Goal: Information Seeking & Learning: Check status

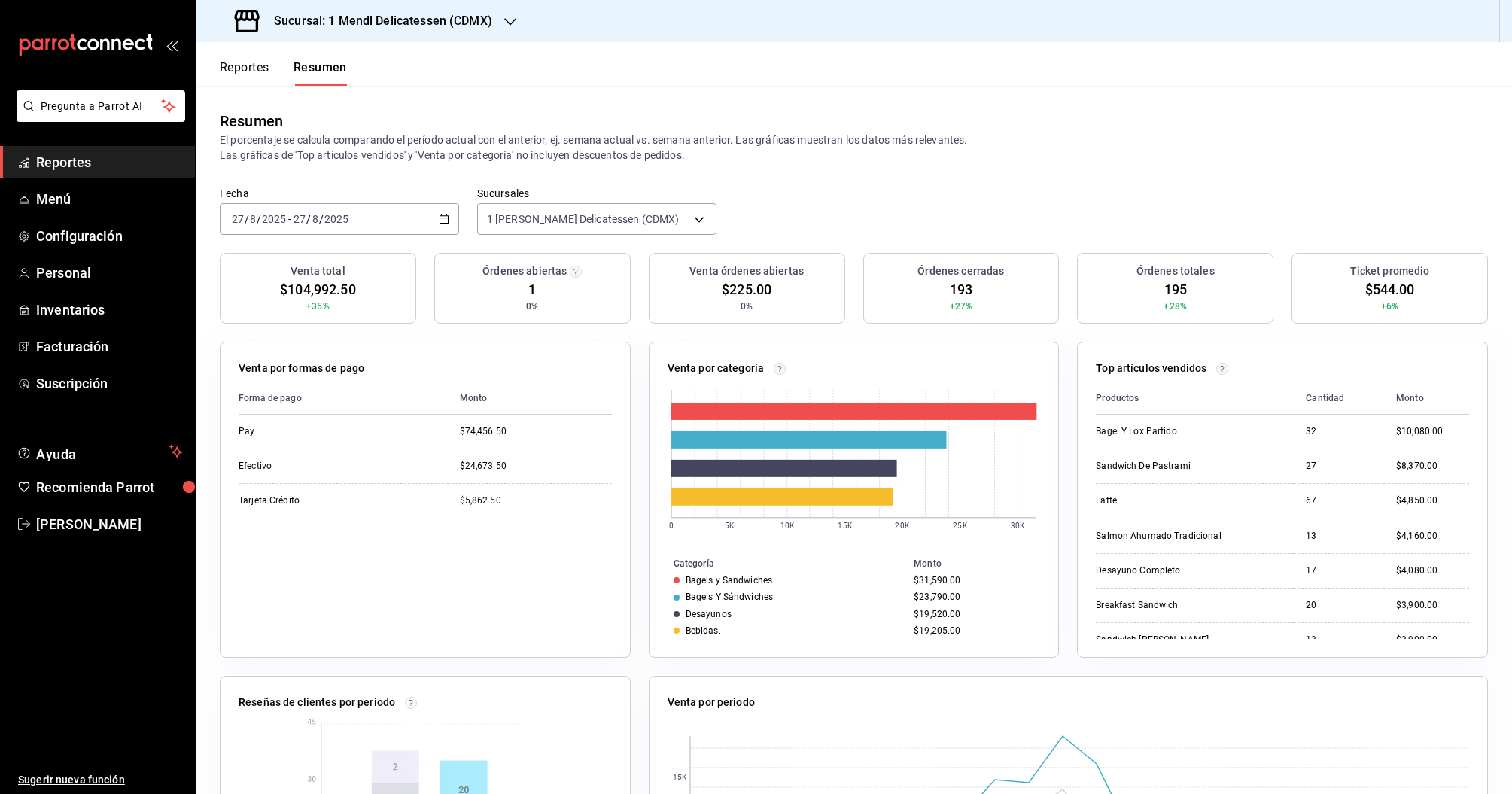
click at [250, 74] on button "Reportes" at bounding box center [244, 73] width 50 height 26
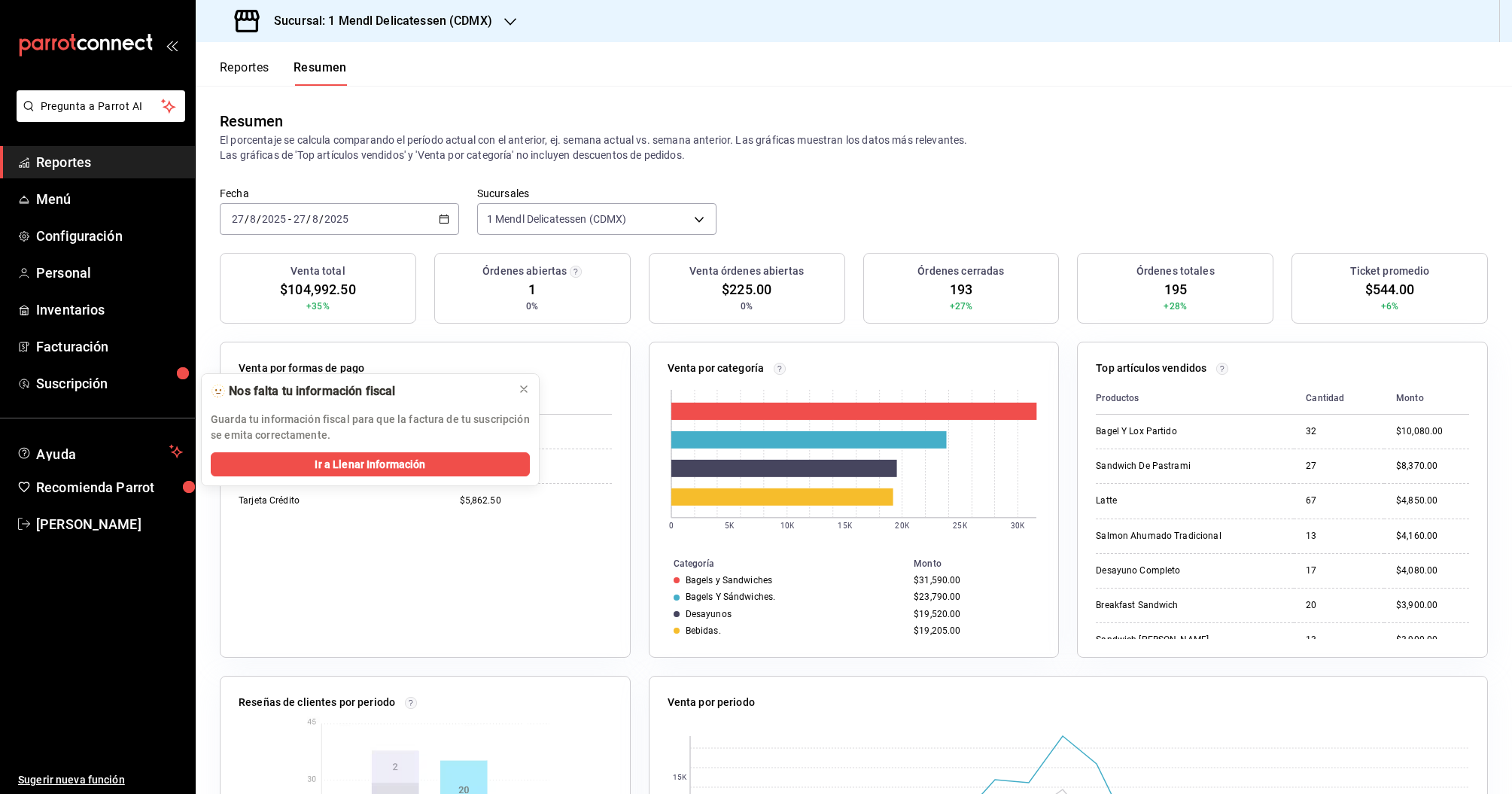
click at [242, 67] on button "Reportes" at bounding box center [244, 73] width 50 height 26
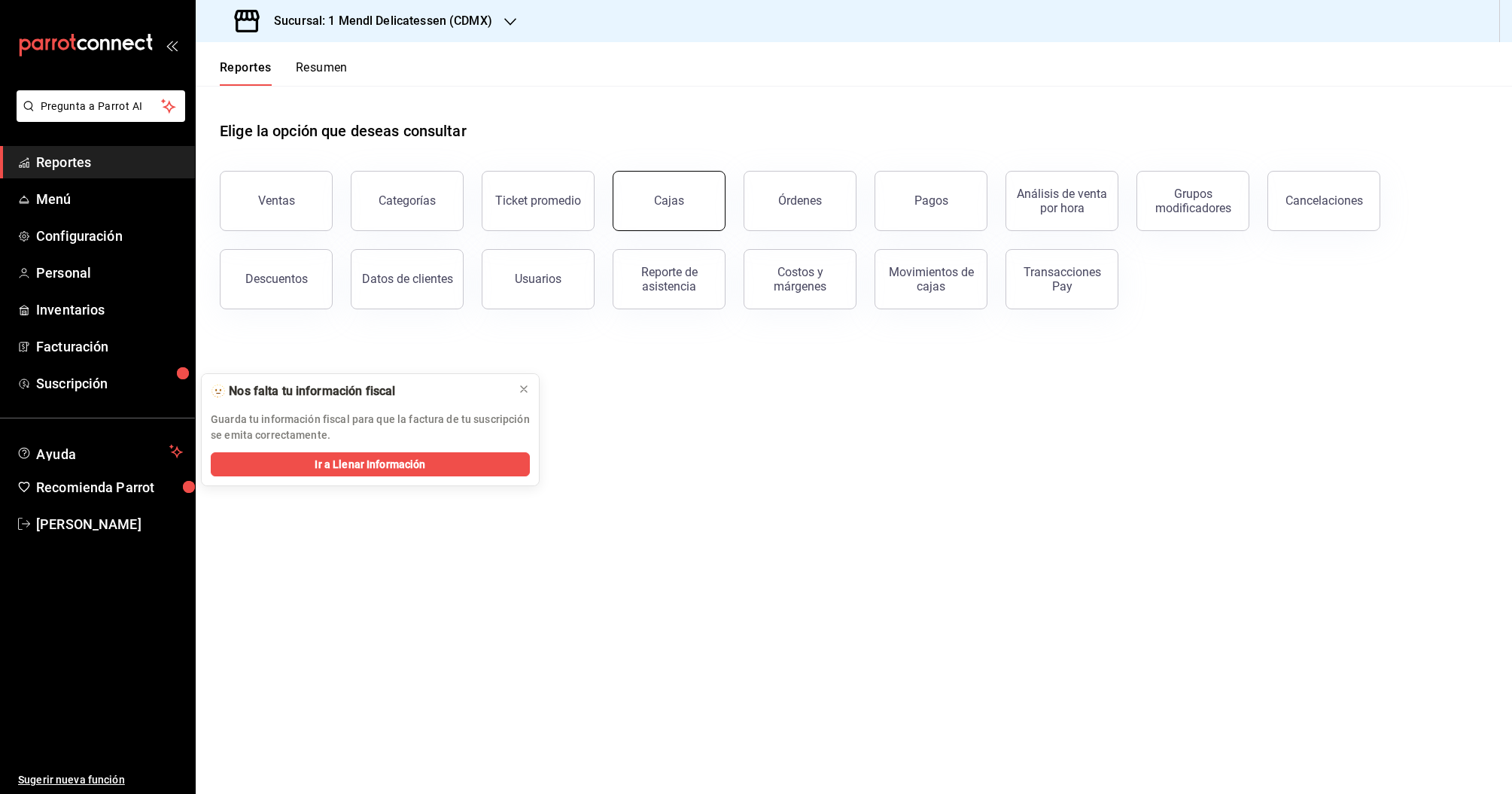
click at [685, 219] on button "Cajas" at bounding box center [669, 201] width 113 height 60
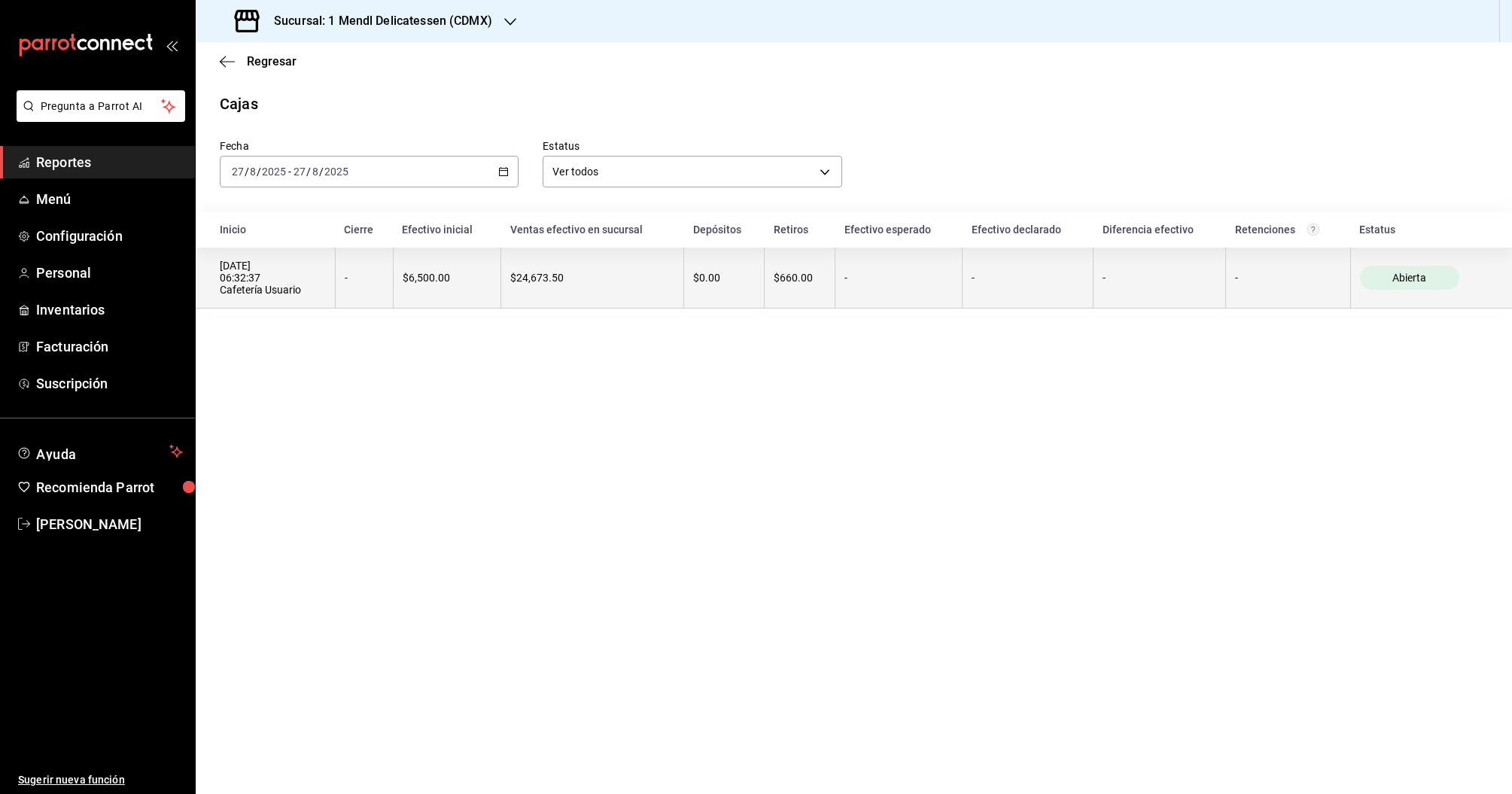
click at [754, 284] on div "$0.00" at bounding box center [724, 277] width 62 height 12
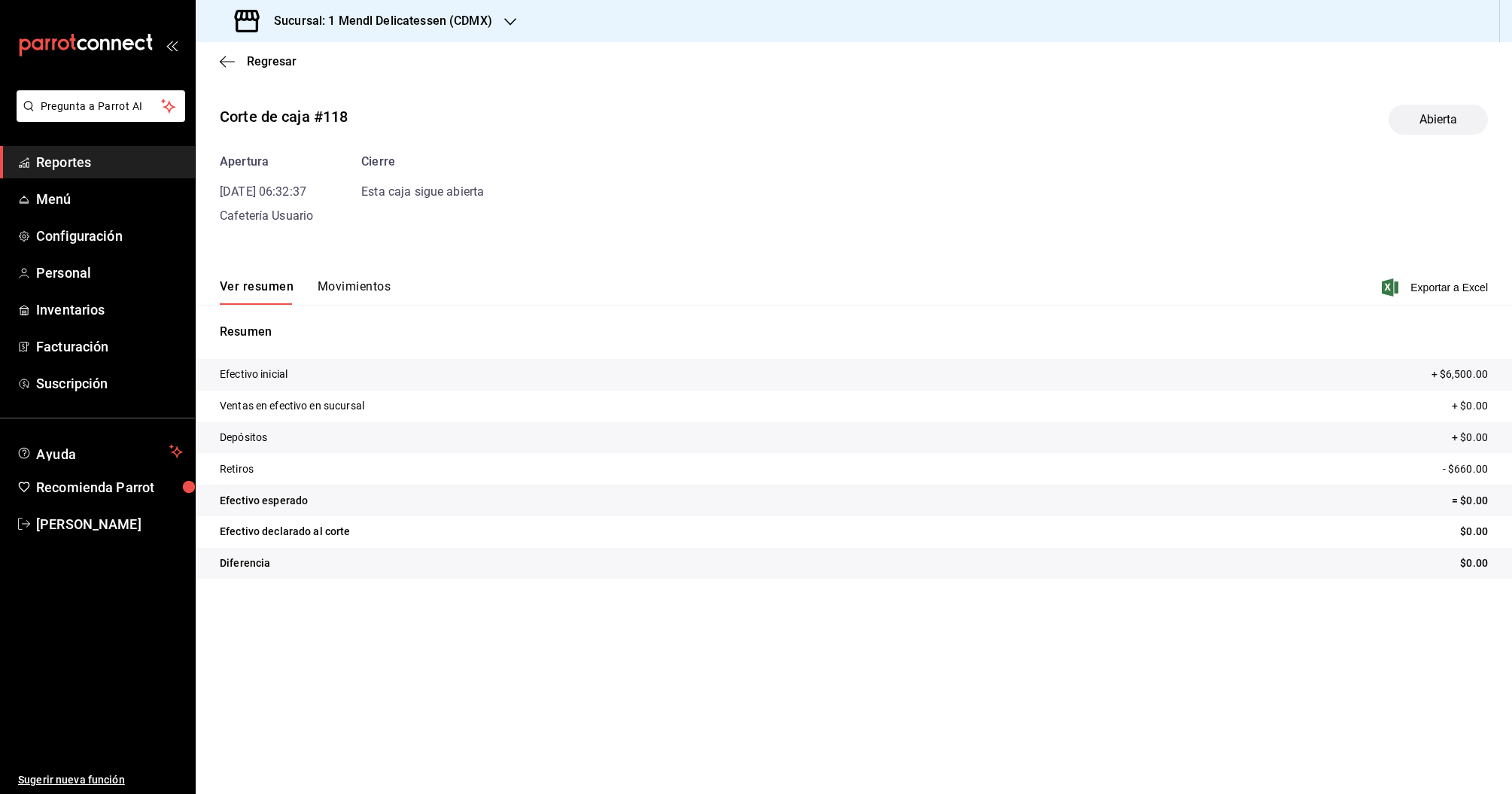
click at [361, 288] on button "Movimientos" at bounding box center [354, 292] width 73 height 26
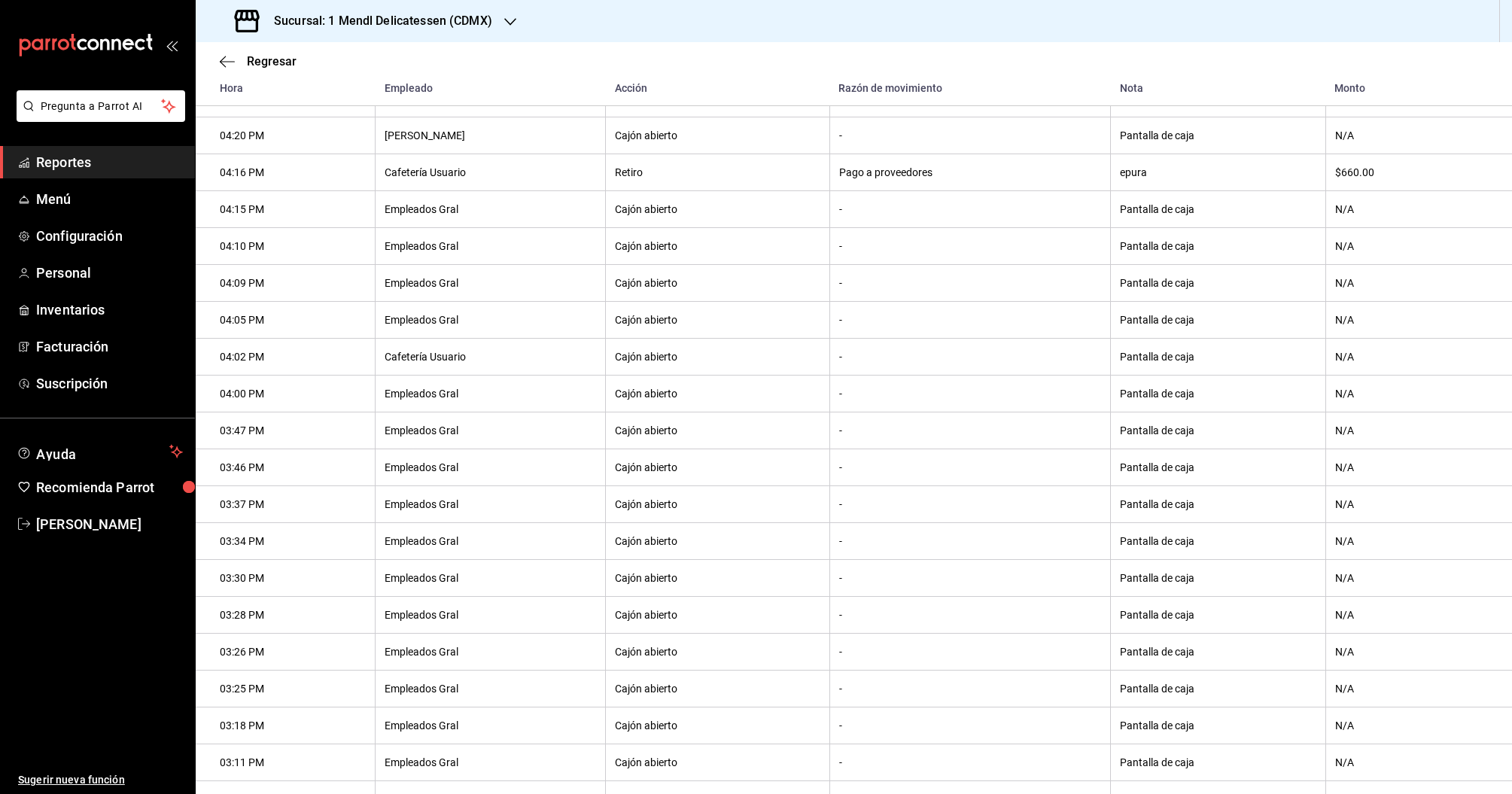
scroll to position [850, 0]
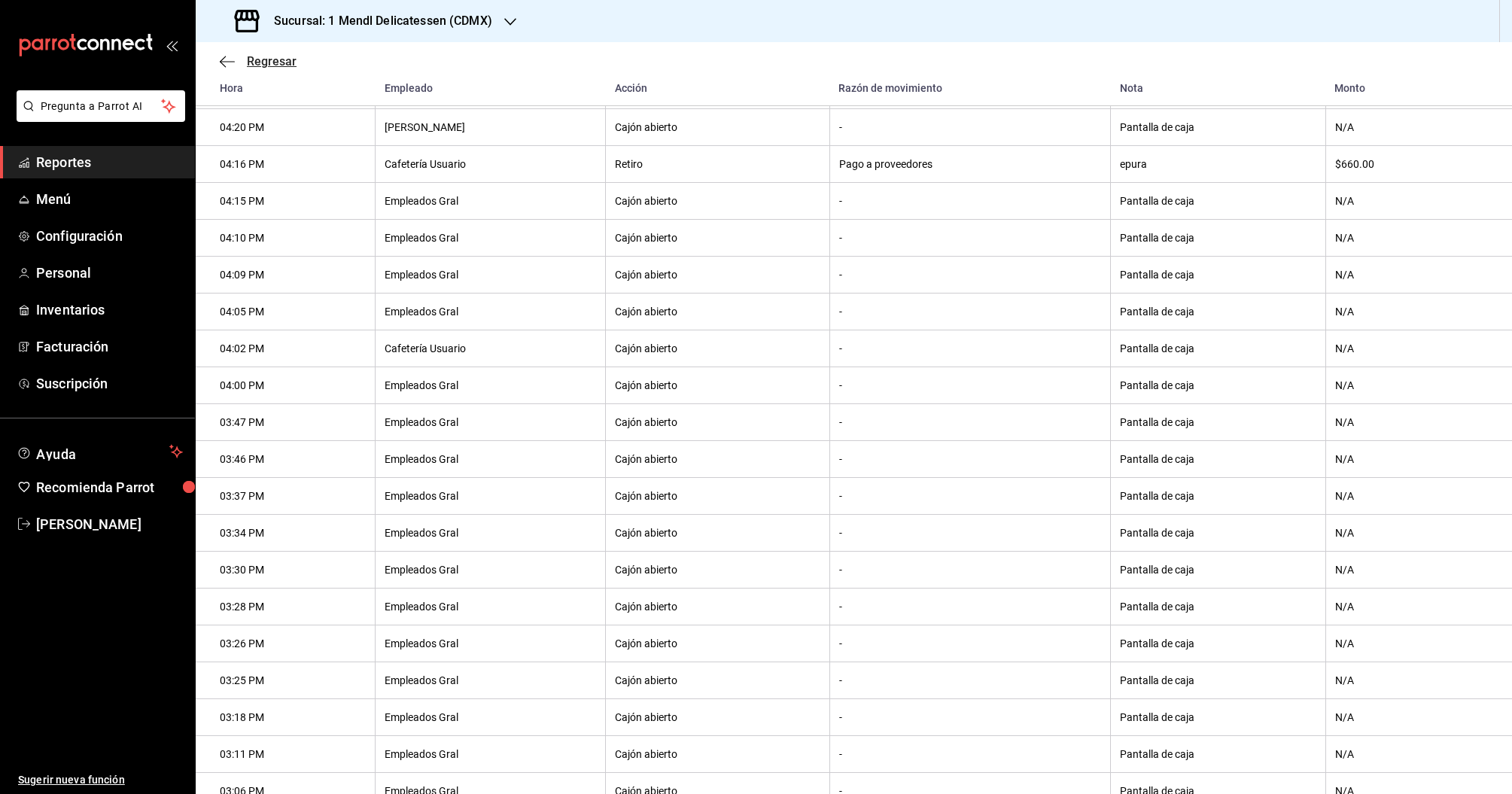
click at [274, 63] on span "Regresar" at bounding box center [271, 61] width 50 height 14
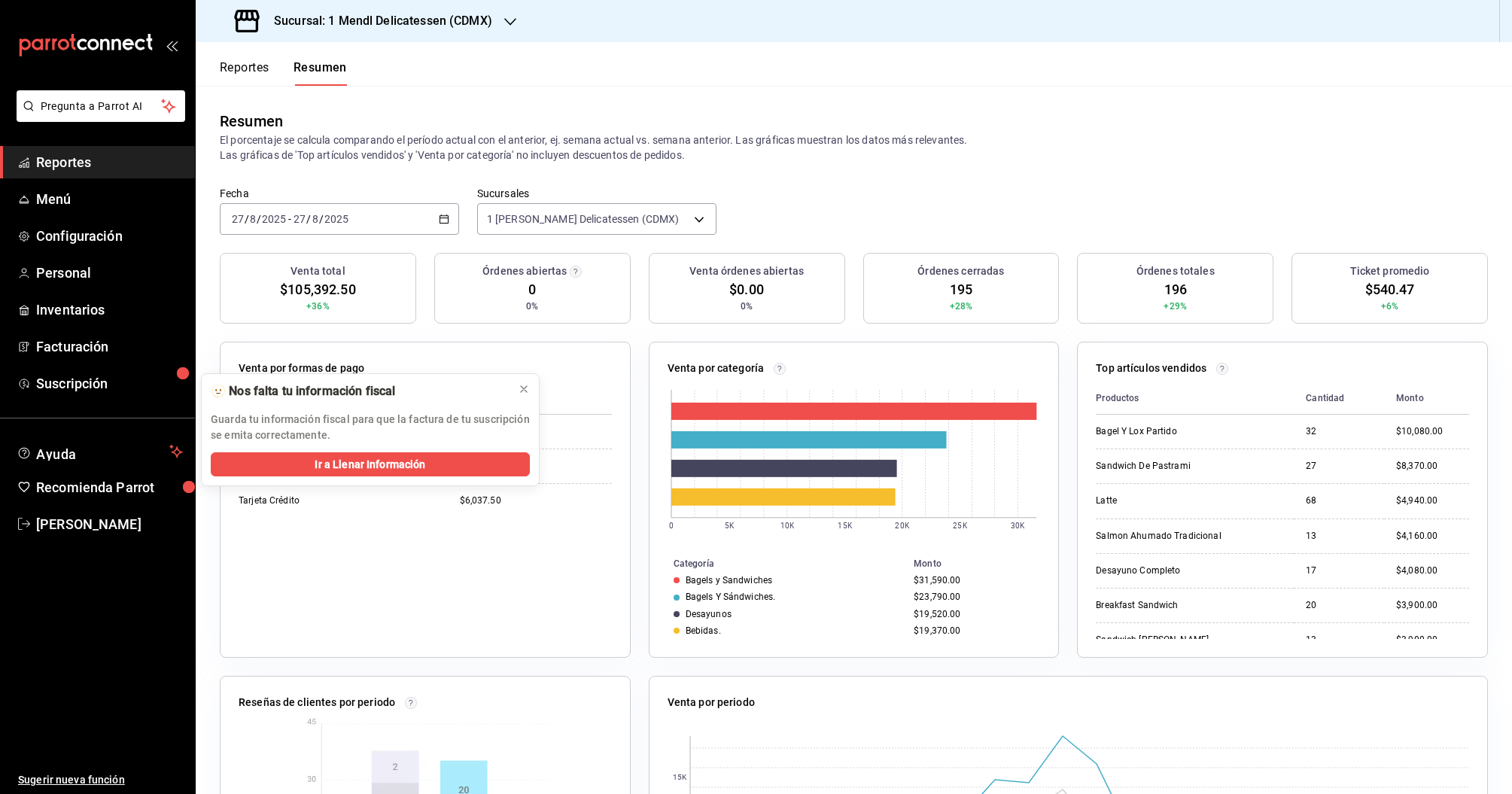
click at [238, 67] on button "Reportes" at bounding box center [244, 73] width 50 height 26
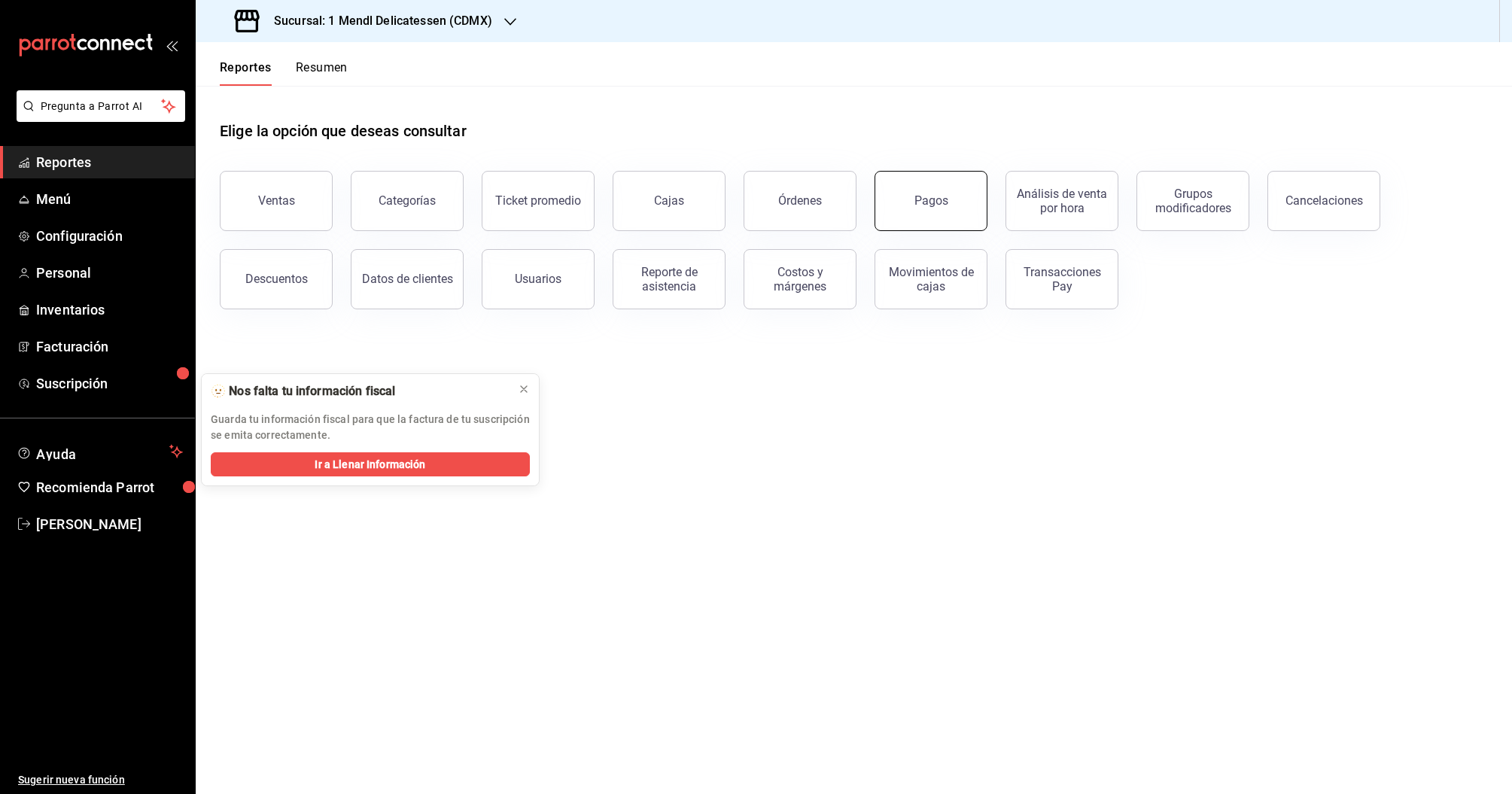
click at [939, 184] on button "Pagos" at bounding box center [931, 201] width 113 height 60
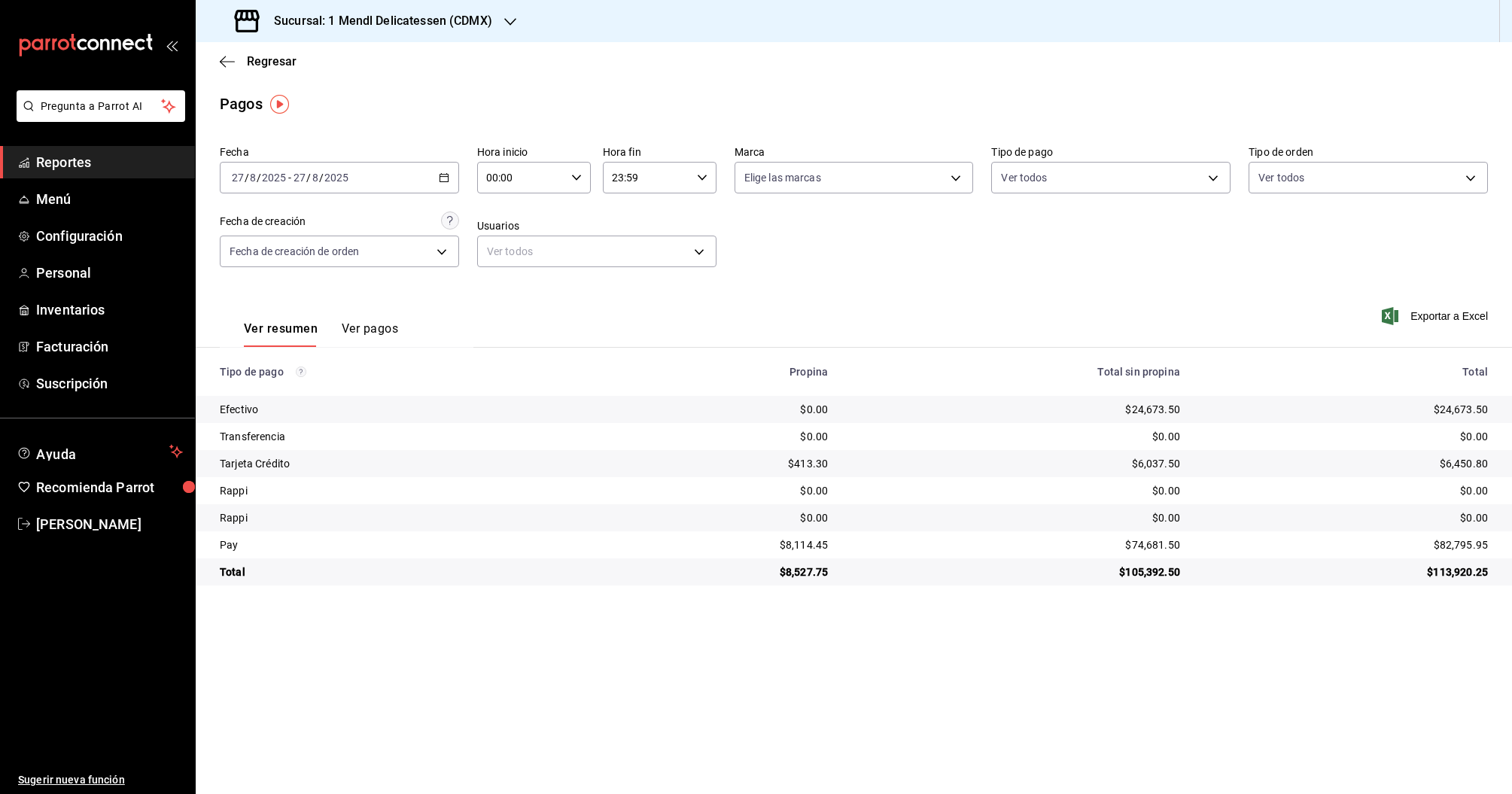
click at [1507, 142] on div "Fecha [DATE] [DATE] - [DATE] [DATE] Hora inicio 00:00 Hora inicio Hora fin 23:5…" at bounding box center [854, 363] width 1317 height 446
